Goal: Complete application form

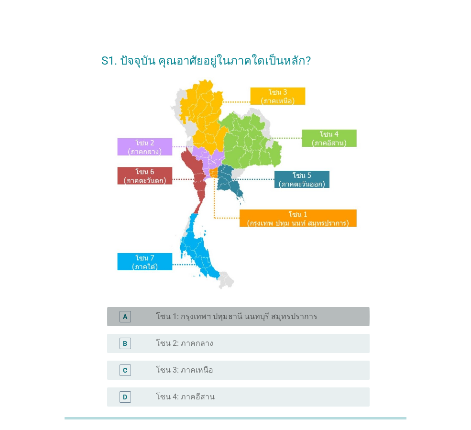
click at [270, 307] on div "A radio_button_unchecked โซน 1: กรุงเทพฯ ปทุมธานี นนทบุรี สมุทรปราการ" at bounding box center [238, 316] width 263 height 19
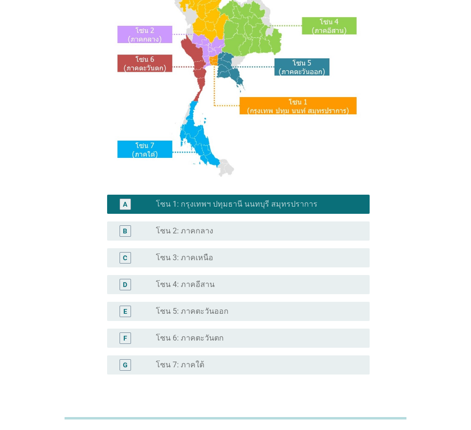
scroll to position [180, 0]
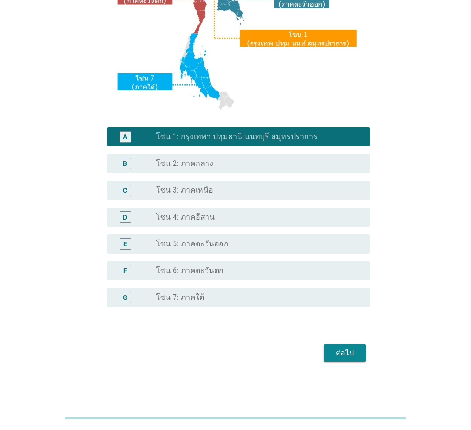
click at [362, 355] on button "ต่อไป" at bounding box center [345, 352] width 42 height 17
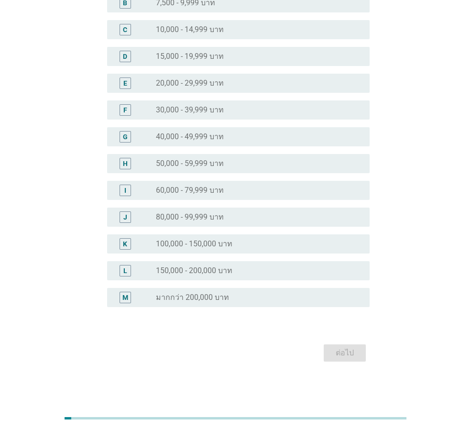
scroll to position [0, 0]
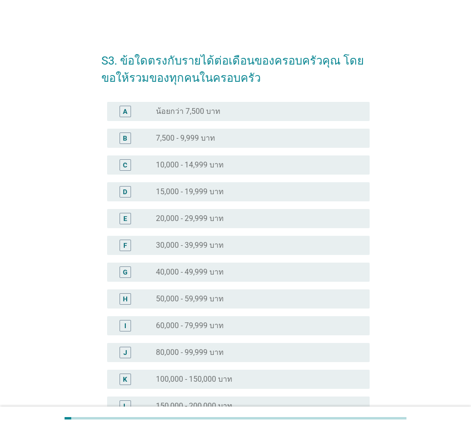
click at [222, 232] on div "F radio_button_unchecked 30,000 - 39,999 บาท" at bounding box center [235, 245] width 268 height 27
click at [225, 241] on div "radio_button_unchecked 30,000 - 39,999 บาท" at bounding box center [255, 246] width 198 height 10
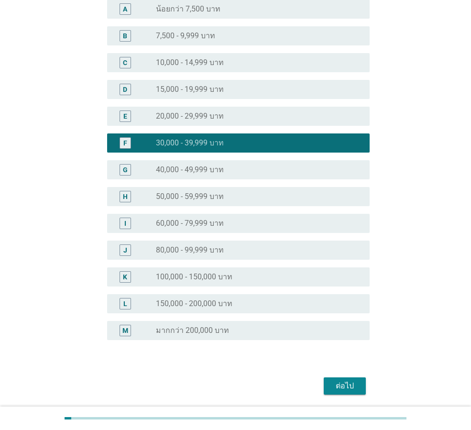
scroll to position [135, 0]
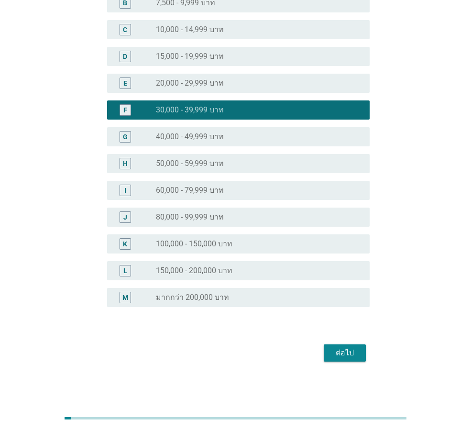
click at [337, 351] on div "ต่อไป" at bounding box center [344, 352] width 27 height 11
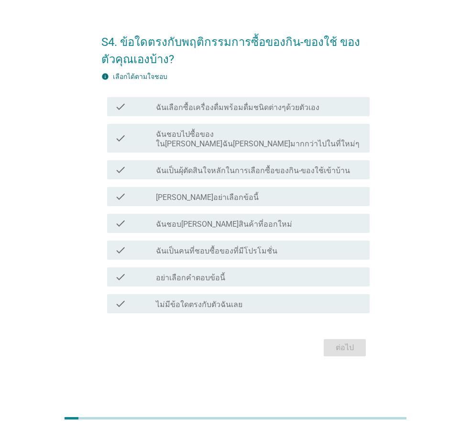
scroll to position [0, 0]
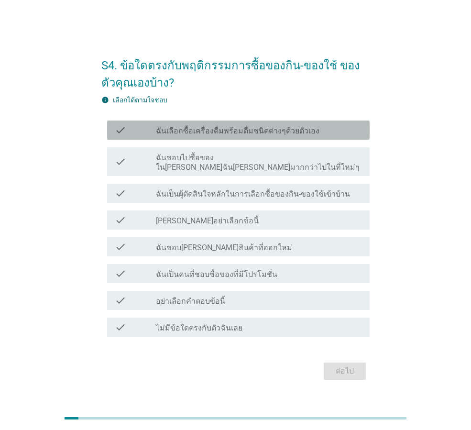
click at [262, 130] on div "check_box_outline_blank ฉันเลือกซื้อเครื่องดื่มพร้อมดื่มชนิดต่างๆด้วยตัวเอง" at bounding box center [259, 129] width 206 height 11
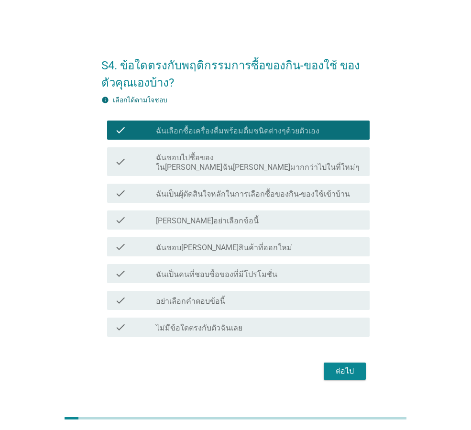
click at [286, 189] on label "ฉันเป็นผุ้ตัดสินใจหลักในการเลือกซื้อของกิน-ของใช้เข้าบ้าน" at bounding box center [253, 194] width 194 height 10
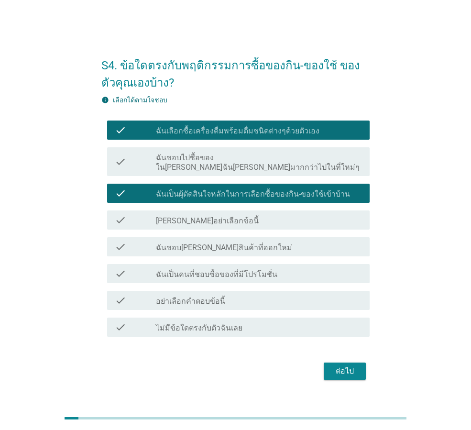
click at [276, 247] on div "check_box_outline_blank ฉันชอบ[PERSON_NAME]สินค้าที่ออกใหม่" at bounding box center [259, 246] width 206 height 11
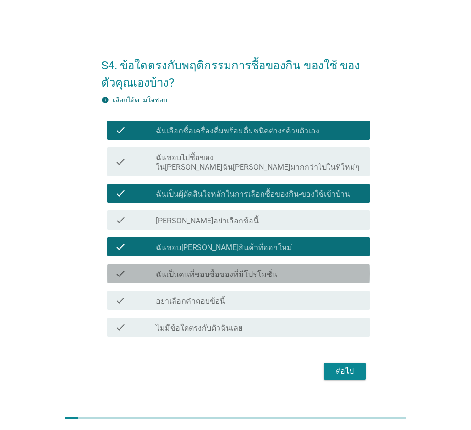
click at [277, 268] on div "check_box_outline_blank ฉันเป็นคนที่ชอบซื้อของที่มีโปรโมชั่น" at bounding box center [259, 273] width 206 height 11
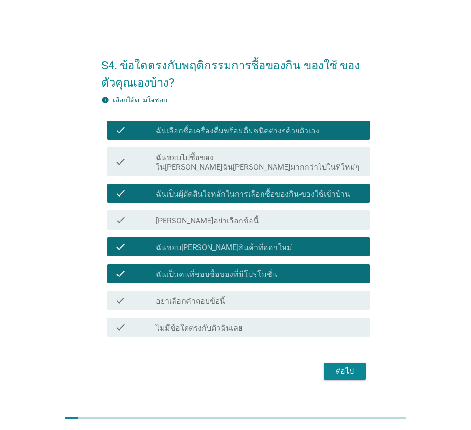
click at [357, 369] on div "ต่อไป" at bounding box center [344, 370] width 27 height 11
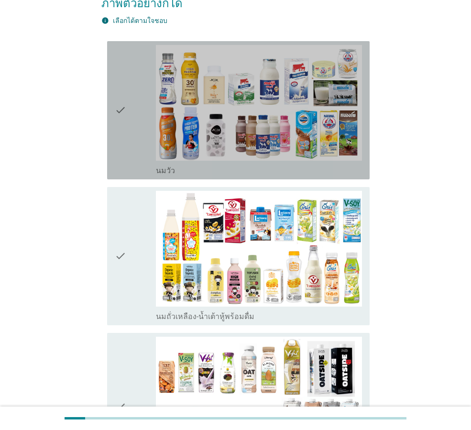
click at [126, 114] on icon "check" at bounding box center [120, 110] width 11 height 131
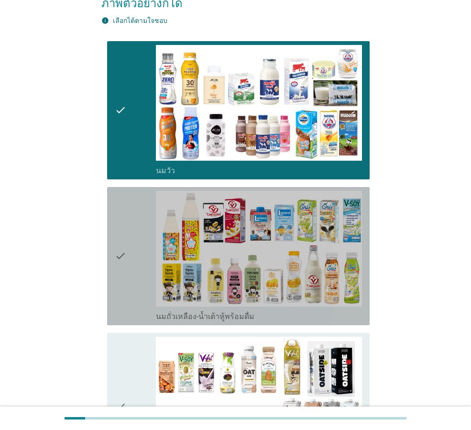
click at [123, 239] on icon "check" at bounding box center [120, 256] width 11 height 131
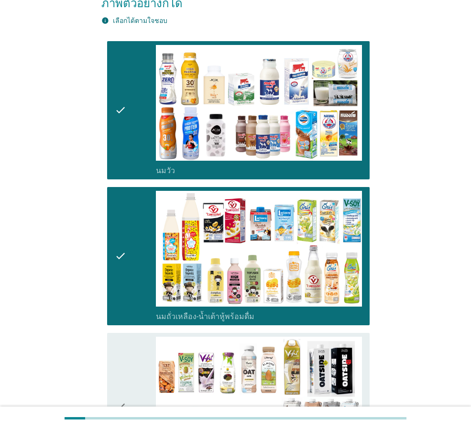
scroll to position [335, 0]
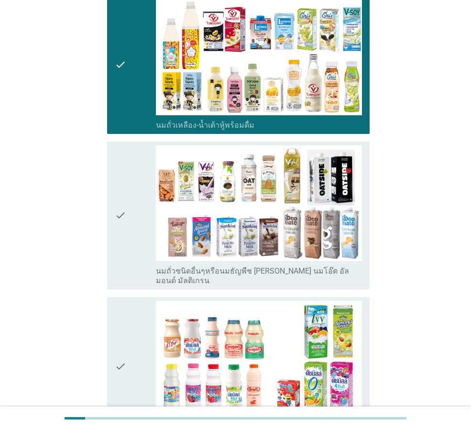
click at [122, 221] on icon "check" at bounding box center [120, 215] width 11 height 140
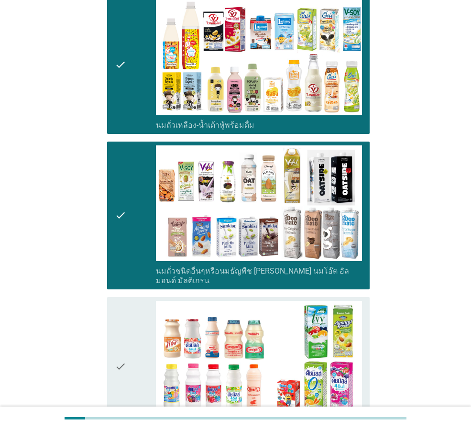
click at [105, 308] on div "check check_box_outline_blank นมเปรี้ยว" at bounding box center [235, 366] width 268 height 146
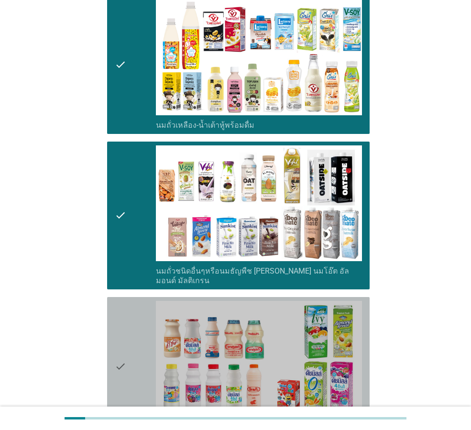
click at [129, 307] on div "check" at bounding box center [135, 366] width 41 height 131
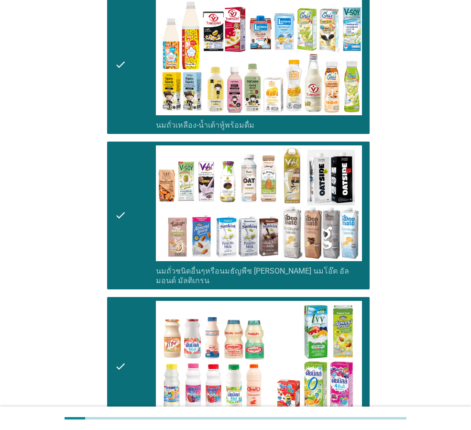
scroll to position [574, 0]
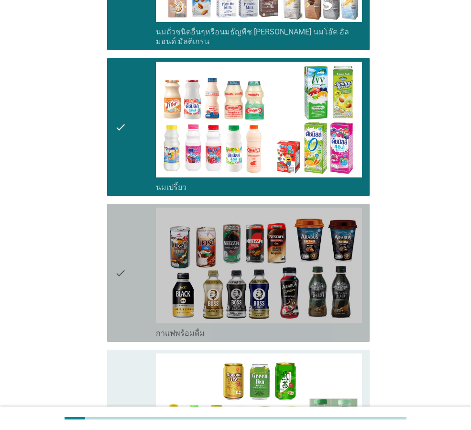
click at [134, 271] on div "check" at bounding box center [135, 273] width 41 height 131
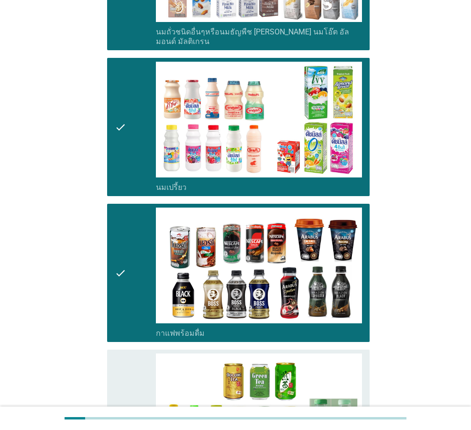
click at [140, 356] on div "check" at bounding box center [135, 418] width 41 height 131
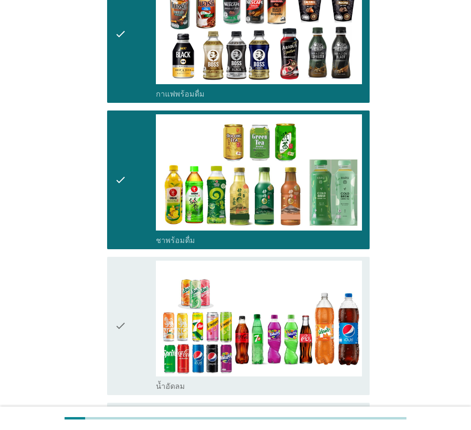
click at [134, 317] on div "check" at bounding box center [135, 326] width 41 height 131
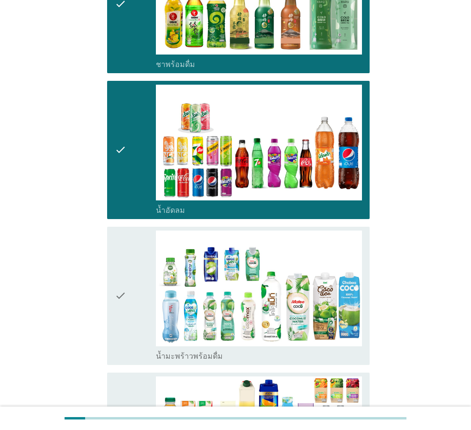
scroll to position [1100, 0]
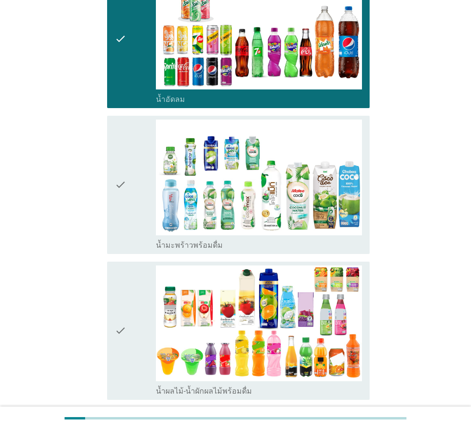
click at [139, 189] on div "check" at bounding box center [135, 185] width 41 height 131
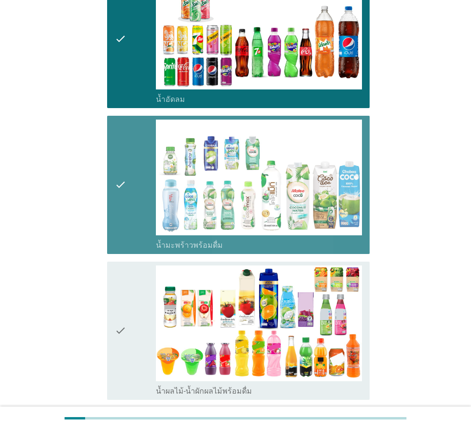
click at [117, 294] on icon "check" at bounding box center [120, 330] width 11 height 131
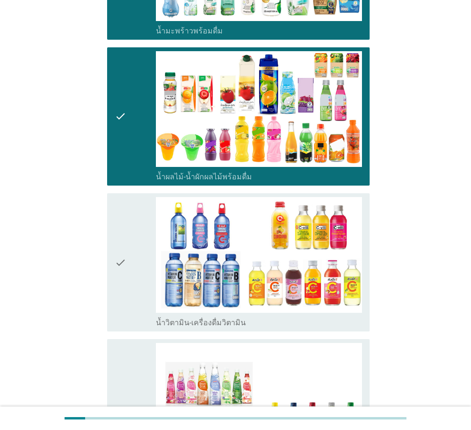
scroll to position [1435, 0]
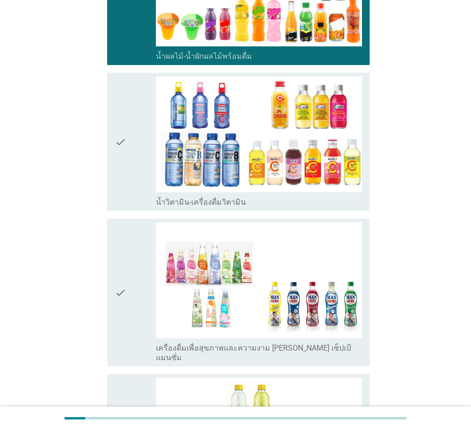
click at [142, 136] on div "check" at bounding box center [135, 142] width 41 height 131
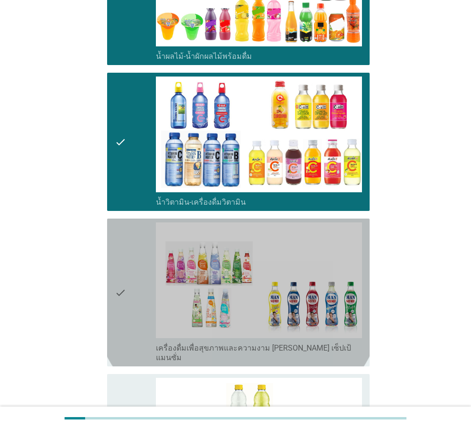
click at [121, 242] on icon "check" at bounding box center [120, 292] width 11 height 140
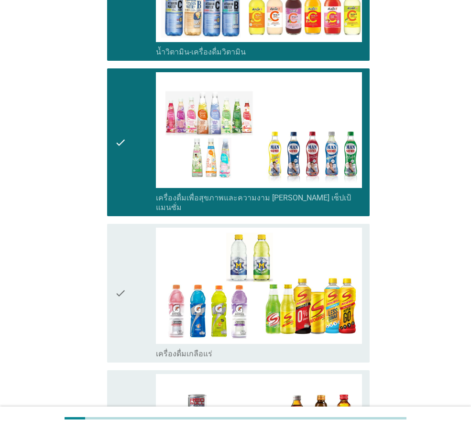
scroll to position [1722, 0]
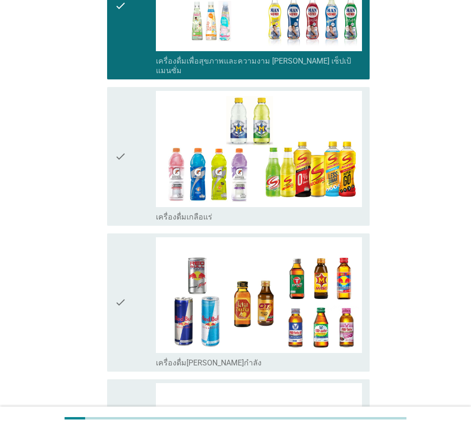
click at [136, 161] on div "check" at bounding box center [135, 156] width 41 height 131
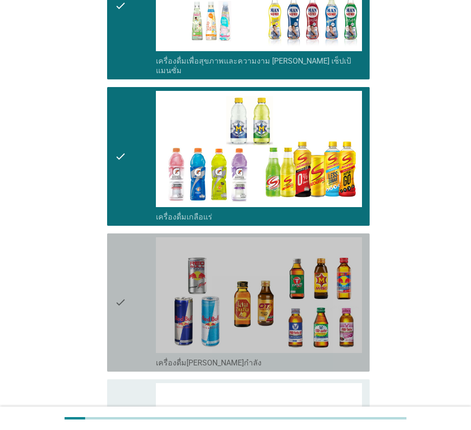
click at [127, 288] on div "check" at bounding box center [135, 302] width 41 height 131
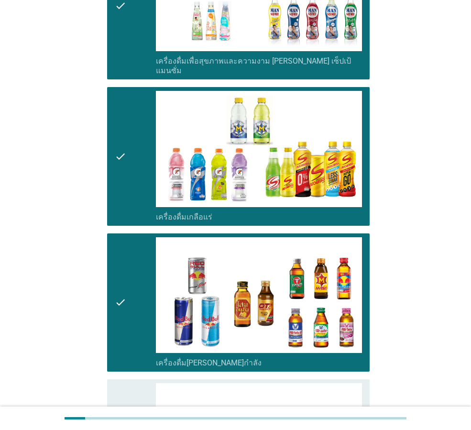
scroll to position [1911, 0]
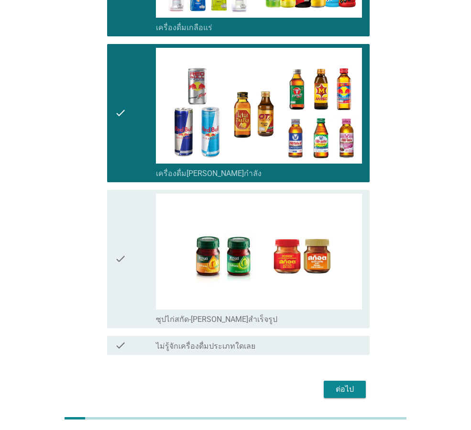
click at [130, 217] on div "check" at bounding box center [135, 259] width 41 height 131
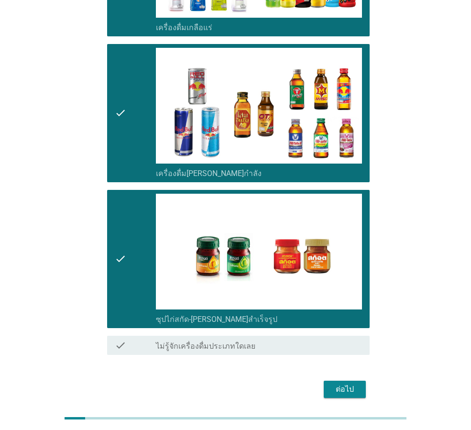
click at [350, 381] on button "ต่อไป" at bounding box center [345, 389] width 42 height 17
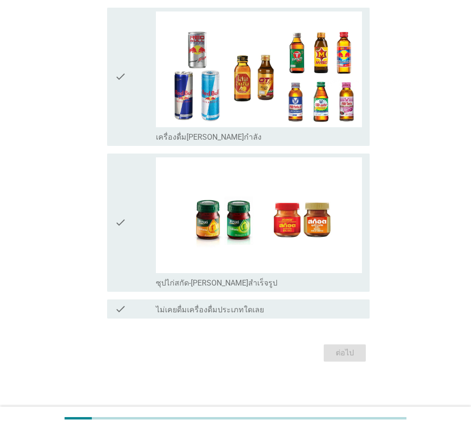
scroll to position [0, 0]
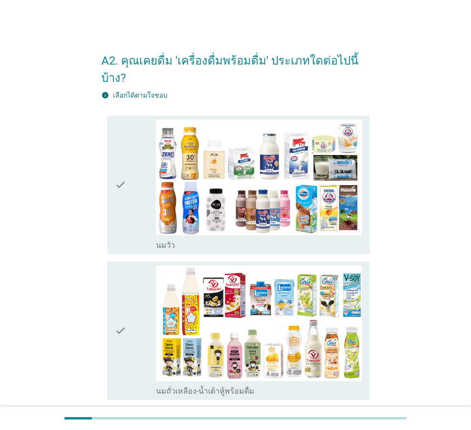
click at [118, 203] on icon "check" at bounding box center [120, 185] width 11 height 131
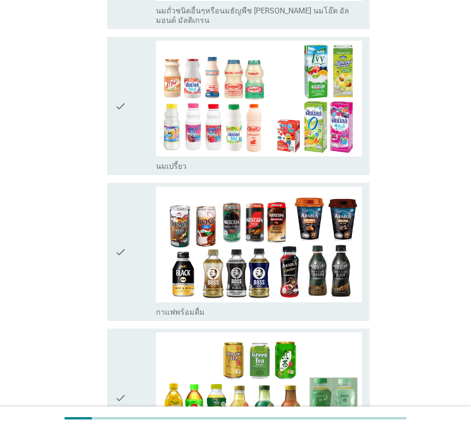
click at [122, 98] on icon "check" at bounding box center [120, 106] width 11 height 131
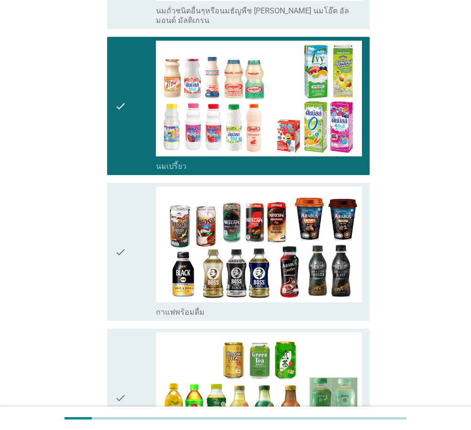
scroll to position [861, 0]
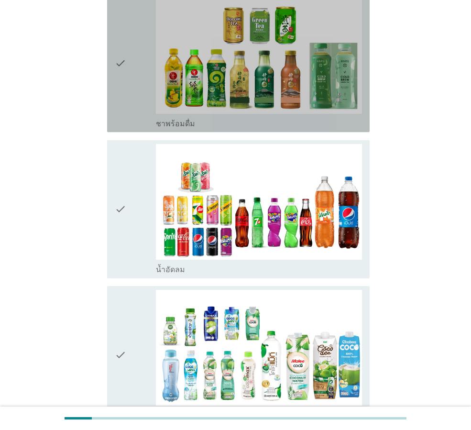
click at [127, 88] on div "check" at bounding box center [135, 63] width 41 height 131
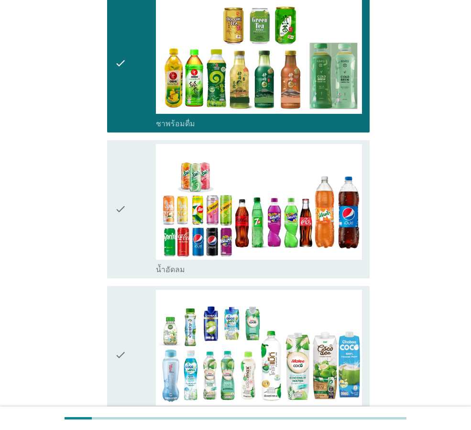
drag, startPoint x: 111, startPoint y: 338, endPoint x: 117, endPoint y: 318, distance: 21.5
click at [111, 336] on div "check check_box_outline_blank น้ำมะพร้าวพร้อมดื่ม" at bounding box center [238, 355] width 263 height 138
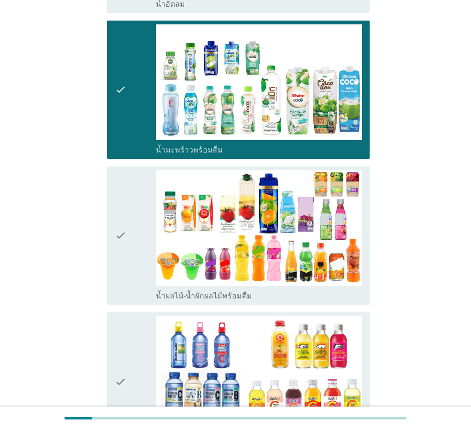
scroll to position [1243, 0]
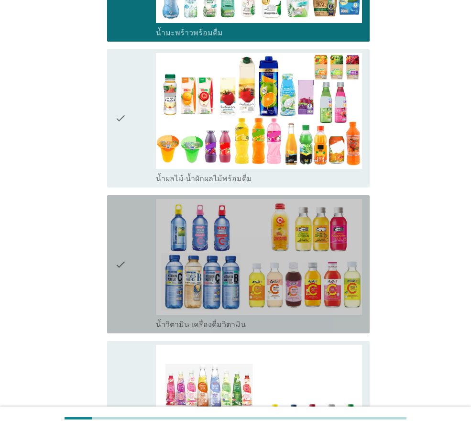
click at [133, 241] on div "check" at bounding box center [135, 264] width 41 height 131
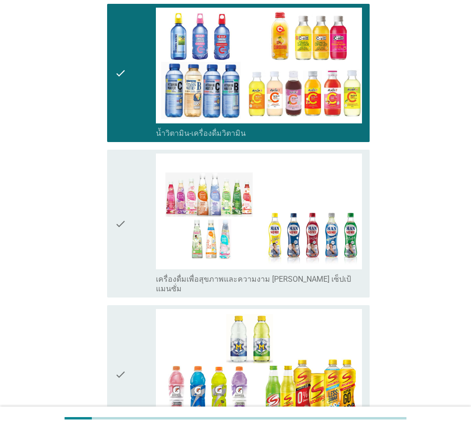
click at [122, 226] on icon "check" at bounding box center [120, 224] width 11 height 140
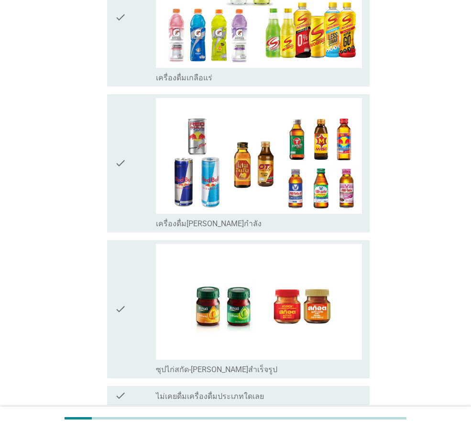
scroll to position [1842, 0]
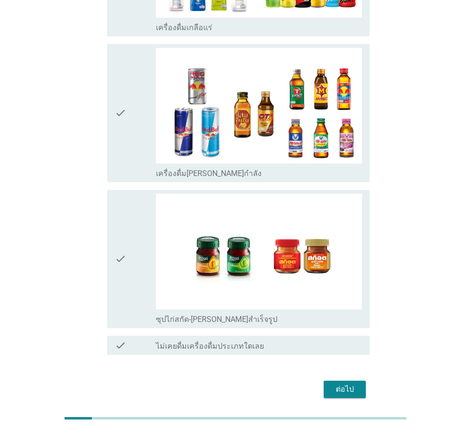
click at [126, 222] on icon "check" at bounding box center [120, 259] width 11 height 131
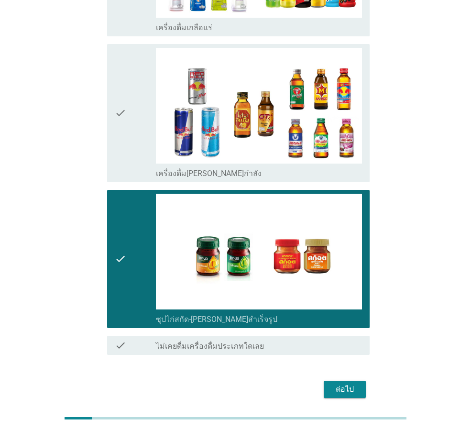
click at [339, 384] on div "ต่อไป" at bounding box center [344, 389] width 27 height 11
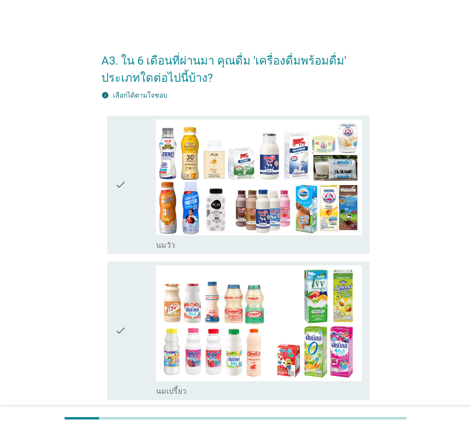
click at [137, 188] on div "check" at bounding box center [135, 185] width 41 height 131
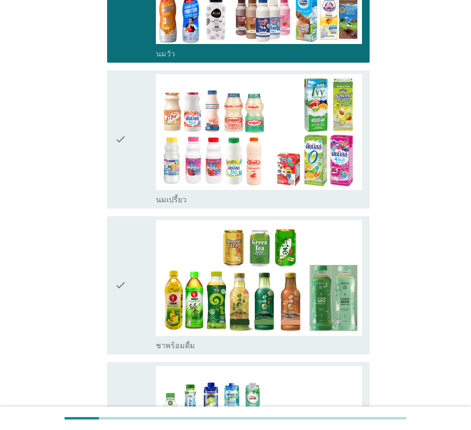
click at [132, 223] on div "check" at bounding box center [135, 285] width 41 height 131
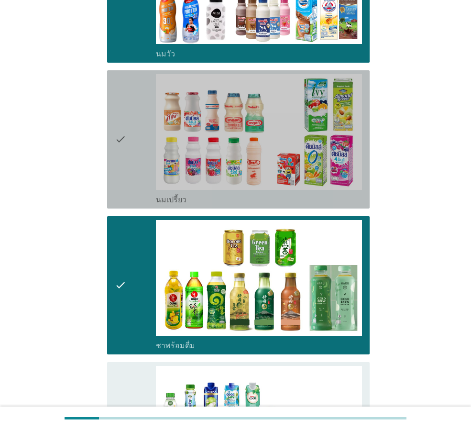
click at [141, 182] on div "check" at bounding box center [135, 139] width 41 height 131
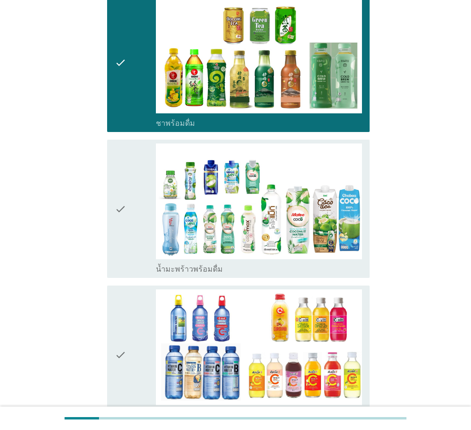
scroll to position [478, 0]
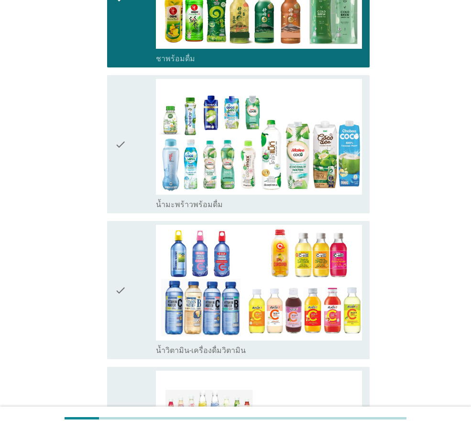
click at [133, 170] on div "check" at bounding box center [135, 144] width 41 height 131
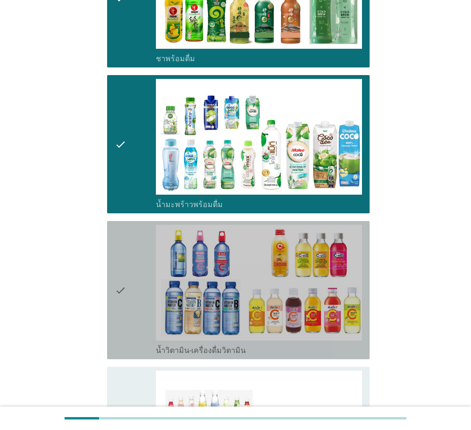
click at [129, 273] on div "check" at bounding box center [135, 290] width 41 height 131
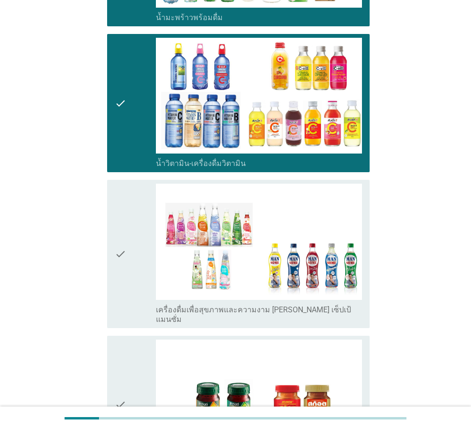
scroll to position [813, 0]
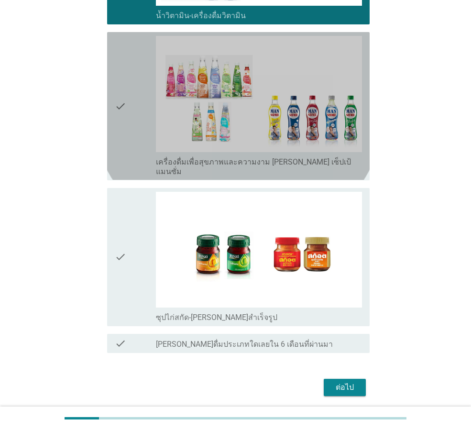
click at [130, 143] on div "check" at bounding box center [135, 106] width 41 height 140
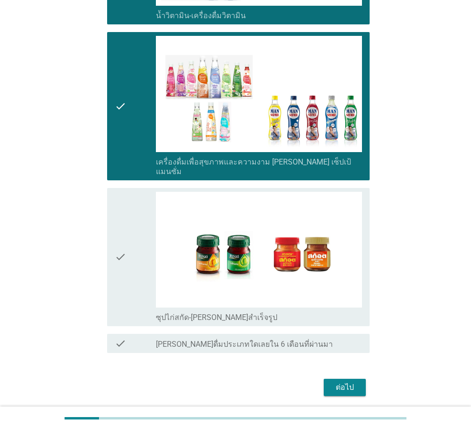
click at [113, 244] on div "check check_box ซุปไก่สกัด-[PERSON_NAME]สำเร็จรูป" at bounding box center [238, 257] width 263 height 138
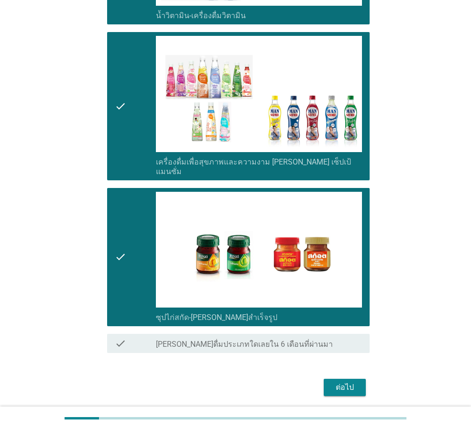
click at [346, 382] on div "ต่อไป" at bounding box center [344, 387] width 27 height 11
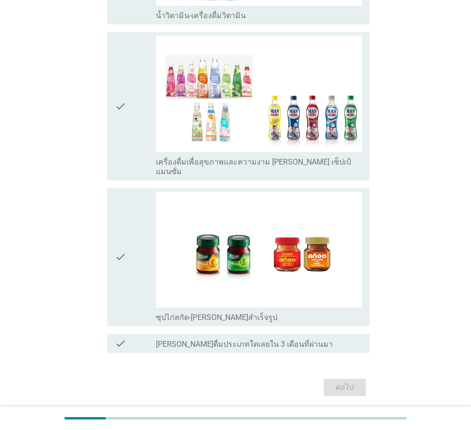
scroll to position [0, 0]
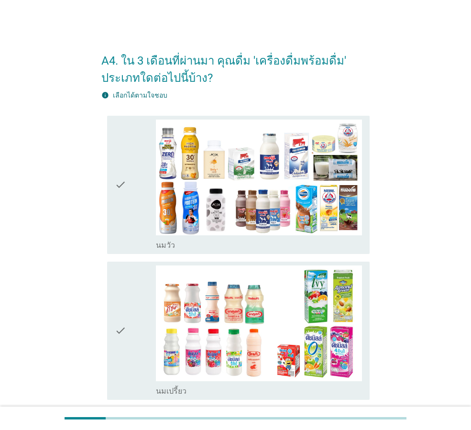
drag, startPoint x: 136, startPoint y: 202, endPoint x: 137, endPoint y: 255, distance: 53.6
click at [136, 203] on div "check" at bounding box center [135, 185] width 41 height 131
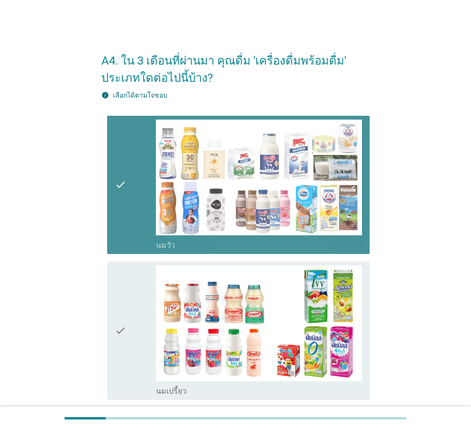
click at [142, 307] on div "check" at bounding box center [135, 330] width 41 height 131
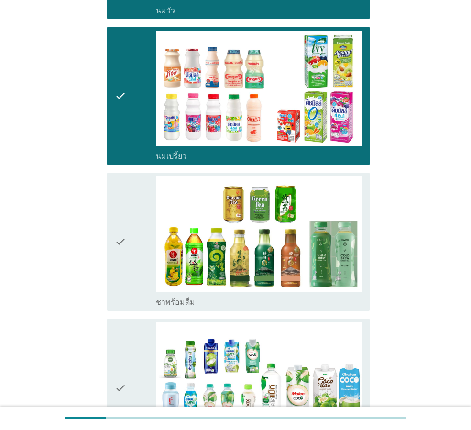
scroll to position [383, 0]
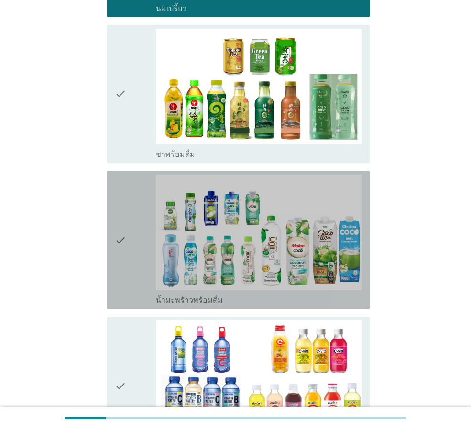
click at [130, 209] on div "check" at bounding box center [135, 240] width 41 height 131
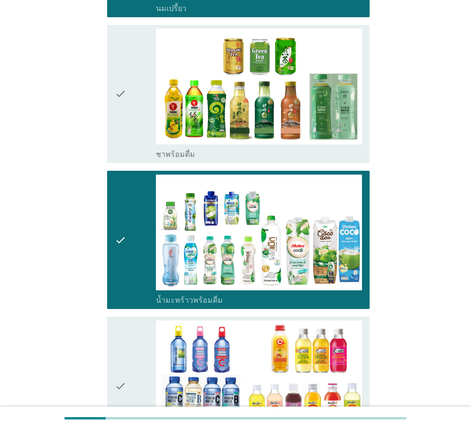
click at [130, 120] on div "check" at bounding box center [135, 94] width 41 height 131
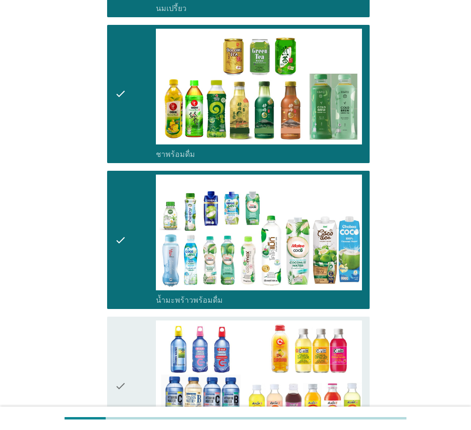
click at [131, 372] on div "check" at bounding box center [135, 385] width 41 height 131
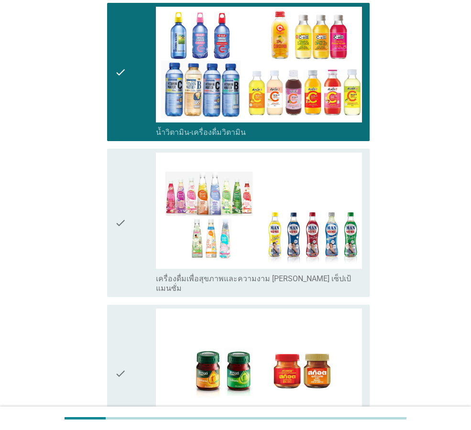
scroll to position [765, 0]
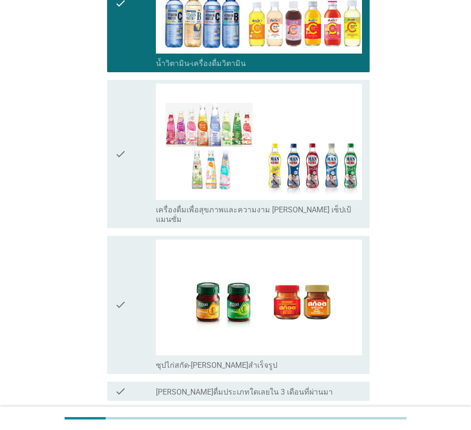
click at [133, 168] on div "check" at bounding box center [135, 154] width 41 height 140
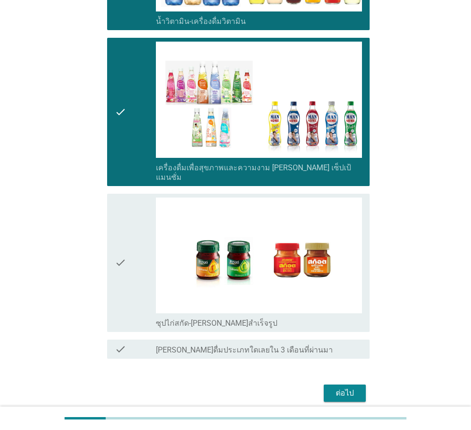
scroll to position [838, 0]
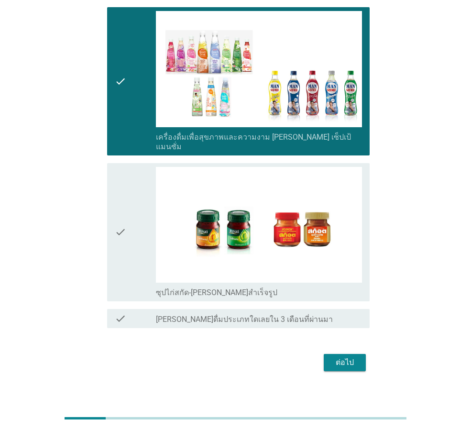
click at [352, 357] on div "ต่อไป" at bounding box center [344, 362] width 27 height 11
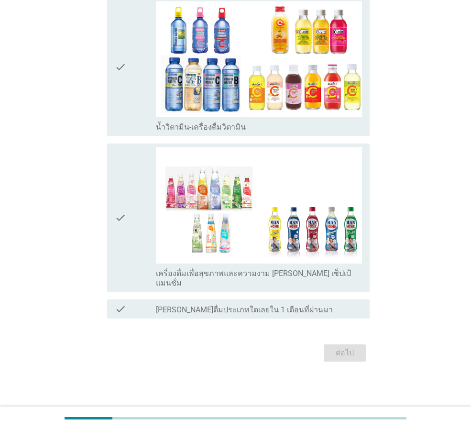
scroll to position [0, 0]
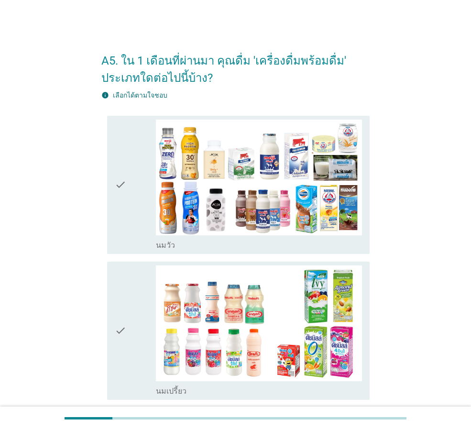
click at [130, 203] on div "check" at bounding box center [135, 185] width 41 height 131
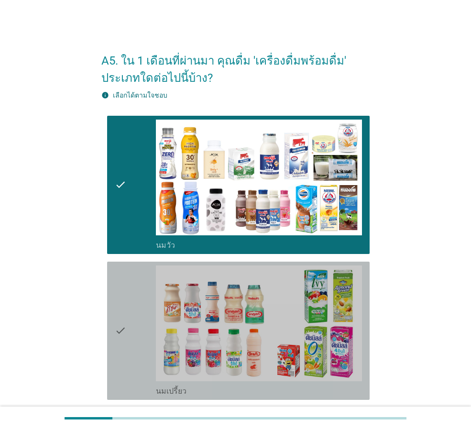
click at [154, 329] on div "check" at bounding box center [135, 330] width 41 height 131
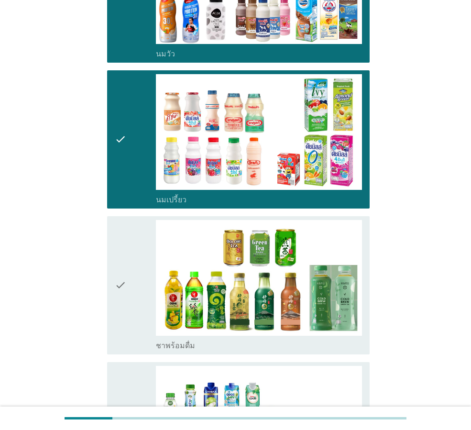
click at [144, 287] on div "check" at bounding box center [135, 285] width 41 height 131
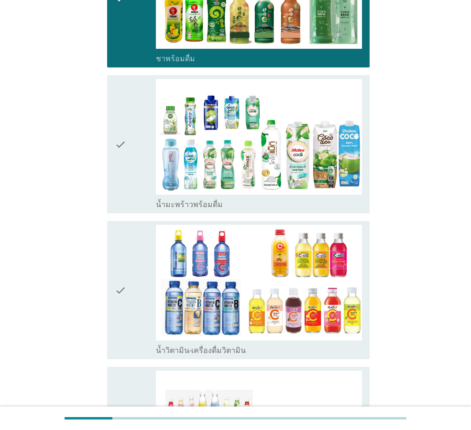
click at [125, 154] on icon "check" at bounding box center [120, 144] width 11 height 131
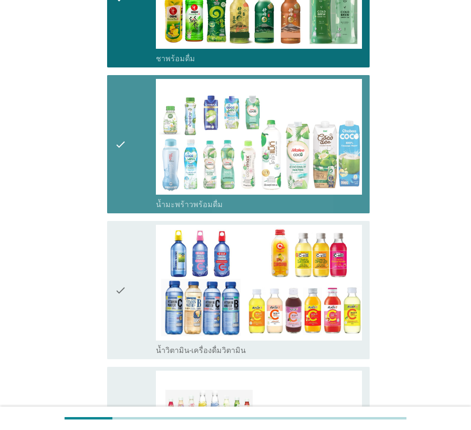
click at [133, 286] on div "check" at bounding box center [135, 290] width 41 height 131
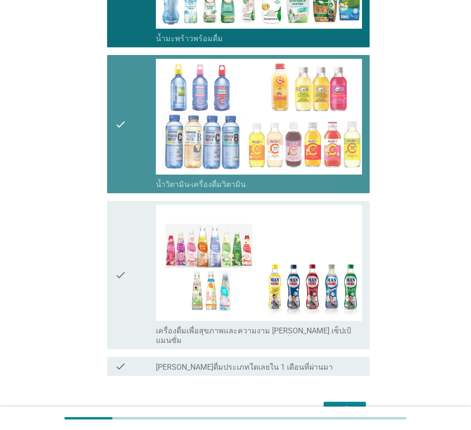
scroll to position [692, 0]
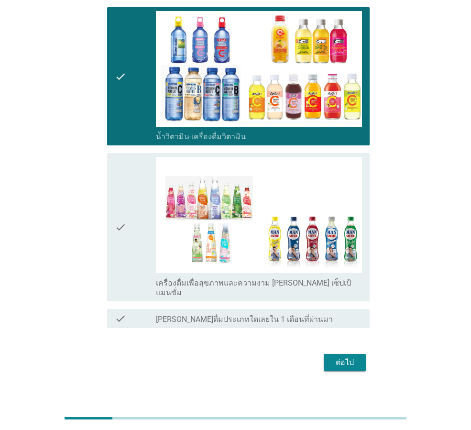
click at [126, 204] on icon "check" at bounding box center [120, 227] width 11 height 140
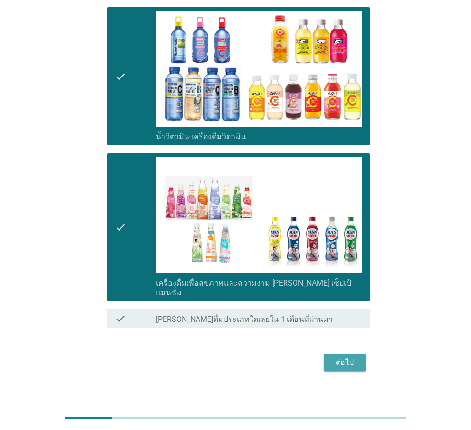
click at [350, 357] on div "ต่อไป" at bounding box center [344, 362] width 27 height 11
